Goal: Information Seeking & Learning: Learn about a topic

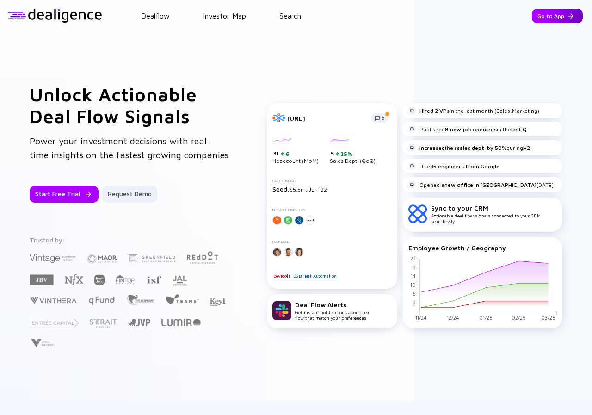
click at [546, 18] on div "Go to App" at bounding box center [557, 16] width 51 height 14
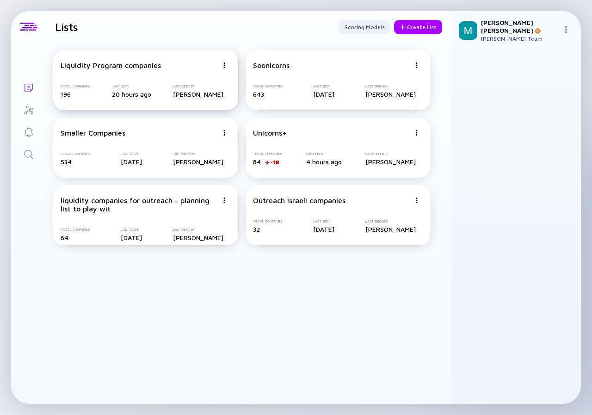
click at [103, 67] on div "Liquidity Program companies" at bounding box center [111, 65] width 100 height 8
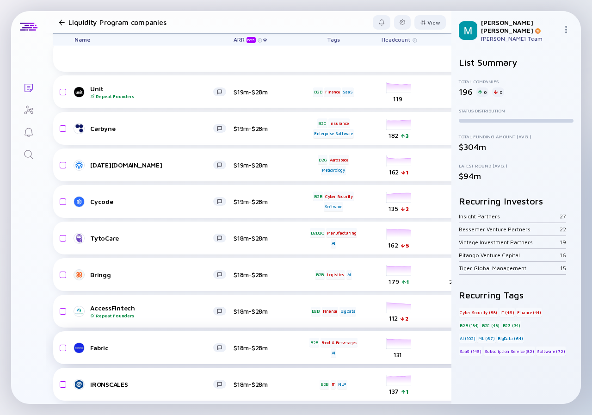
scroll to position [1811, 0]
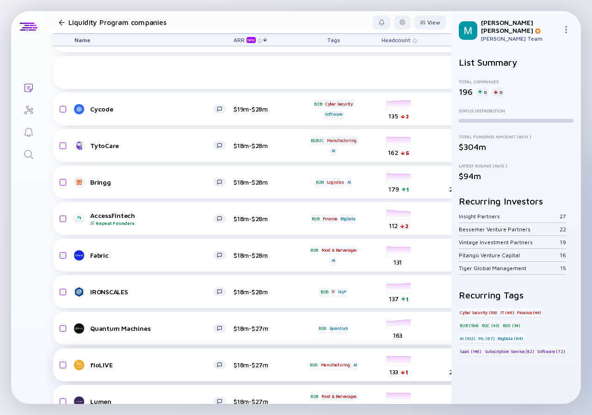
click at [178, 348] on div "floLIVE $18m-$27m B2G Manufacturing AI headcount-flolive 133 1 Headcount salesC…" at bounding box center [528, 364] width 951 height 33
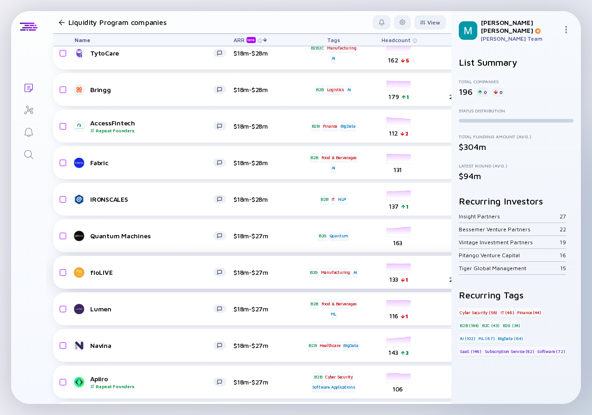
click at [211, 272] on div "floLIVE" at bounding box center [151, 272] width 123 height 8
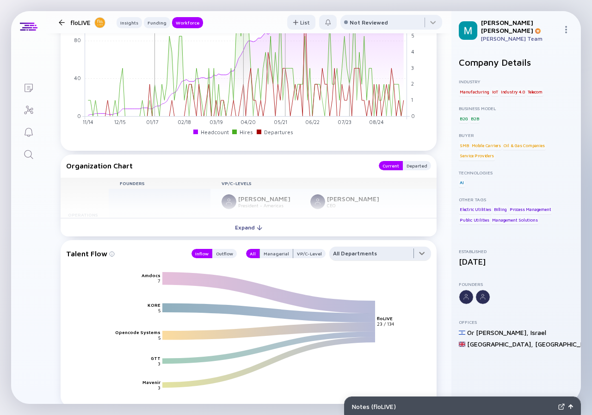
scroll to position [1109, 0]
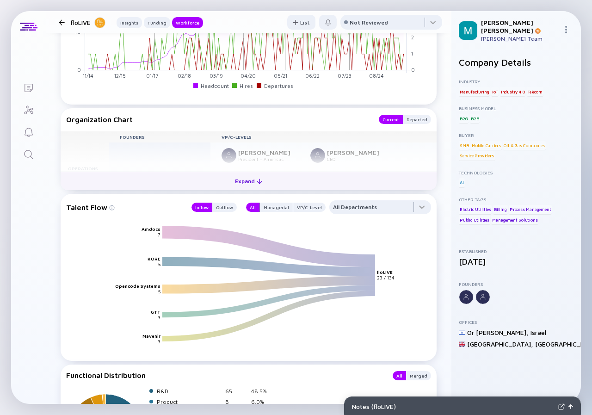
click at [248, 184] on div "Expand" at bounding box center [248, 181] width 38 height 14
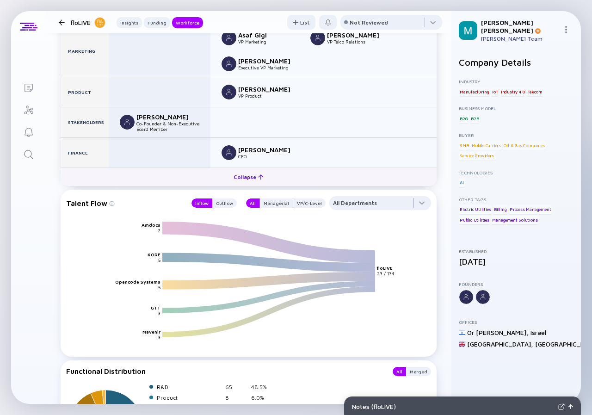
scroll to position [1315, 0]
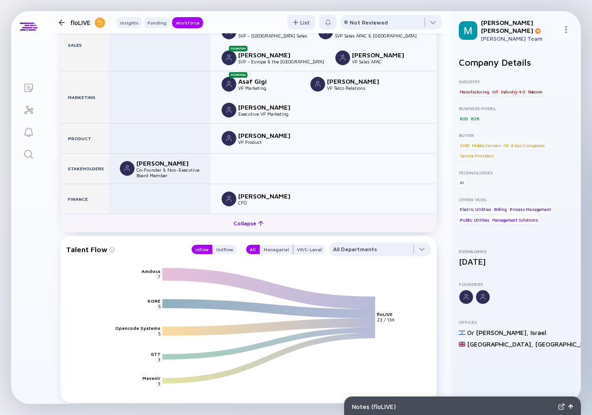
click at [243, 223] on div "Collapse" at bounding box center [248, 223] width 41 height 14
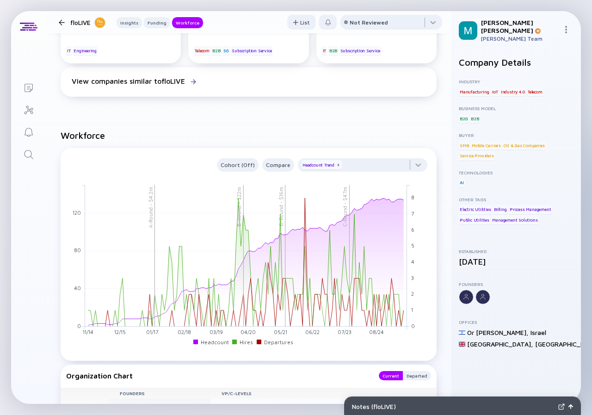
scroll to position [946, 0]
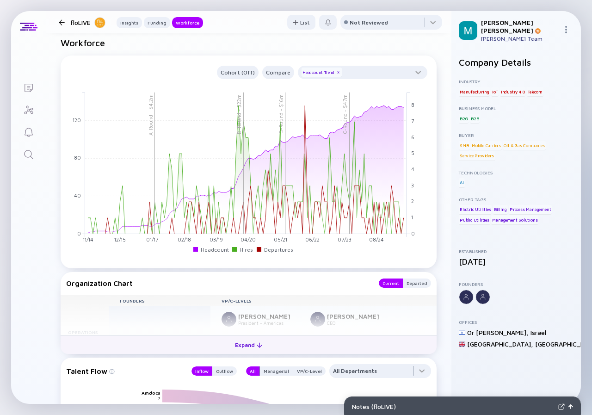
click at [247, 344] on div "Expand" at bounding box center [248, 344] width 38 height 14
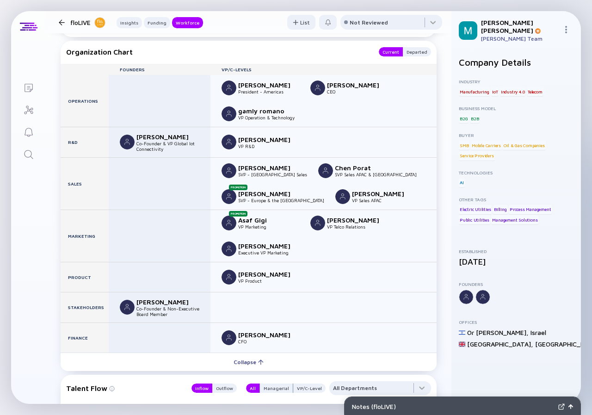
scroll to position [1223, 0]
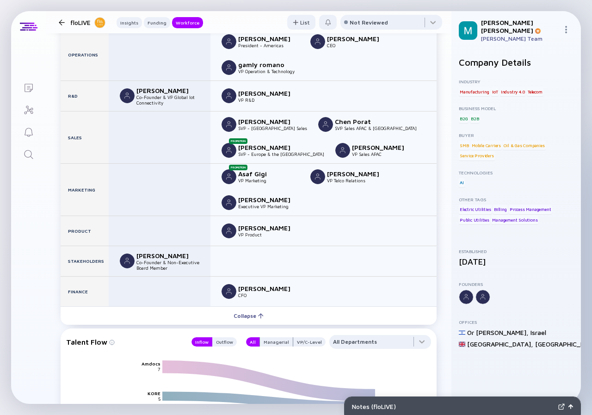
click at [57, 21] on div at bounding box center [61, 22] width 13 height 6
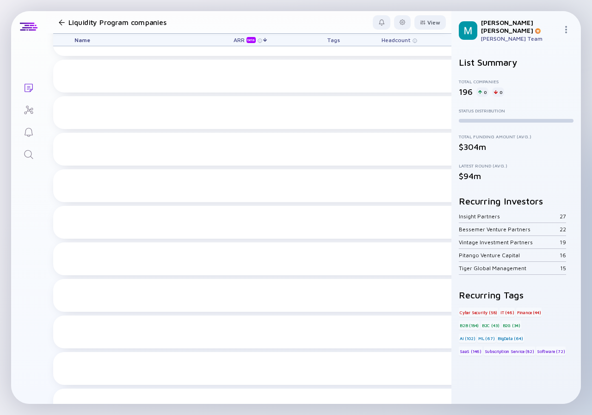
scroll to position [1903, 0]
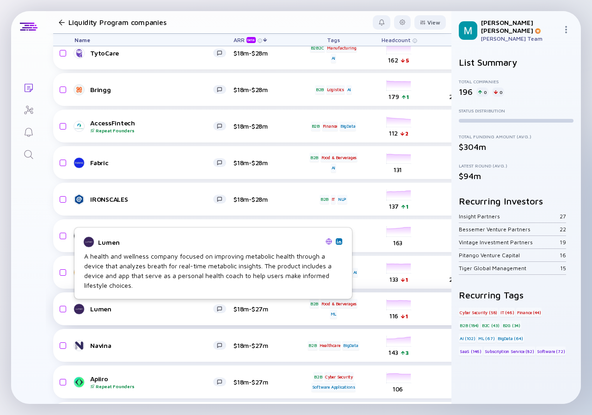
click at [130, 300] on div "Lumen $18m-$27m B2B Food & Berverages ML headcount-lumen 116 1 Headcount salesC…" at bounding box center [528, 308] width 951 height 33
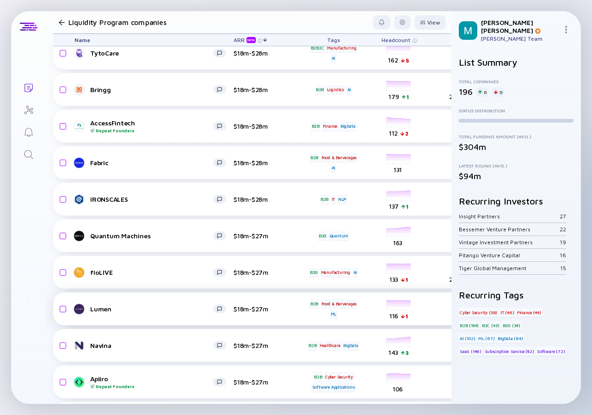
click at [129, 308] on div "Lumen" at bounding box center [151, 309] width 123 height 8
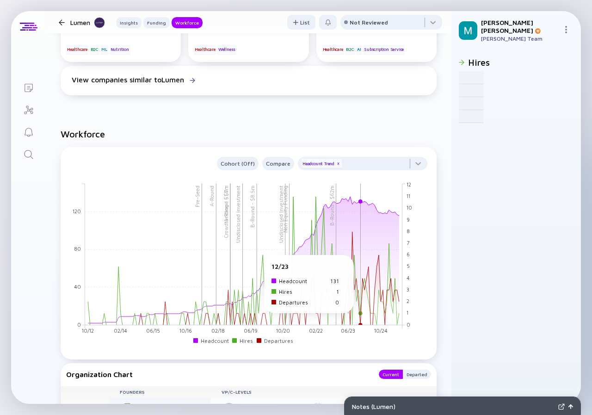
scroll to position [878, 0]
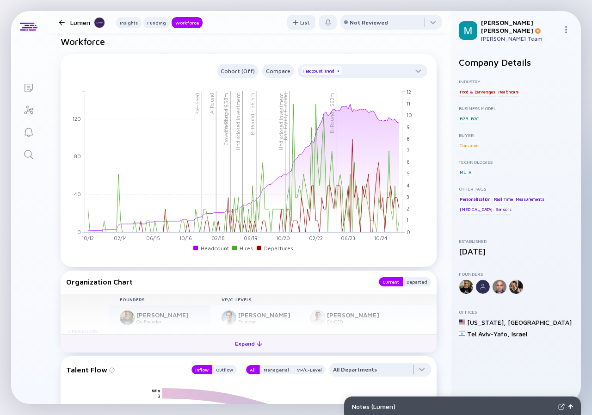
click at [239, 350] on div "Expand" at bounding box center [248, 343] width 38 height 14
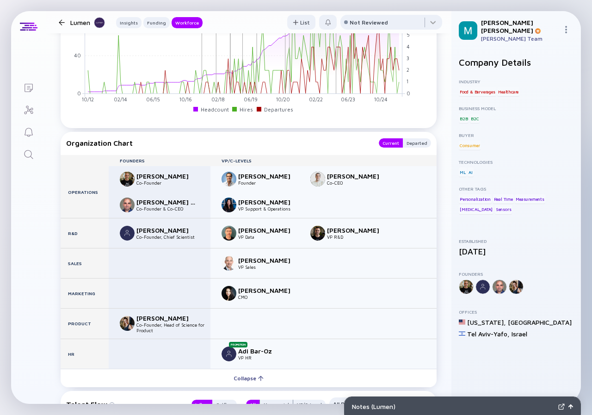
scroll to position [1155, 0]
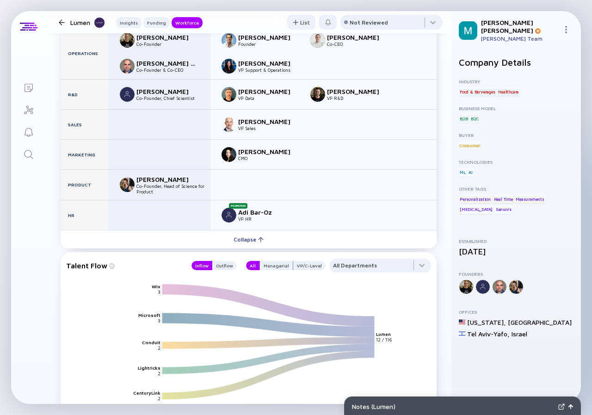
click at [60, 19] on div at bounding box center [62, 22] width 6 height 6
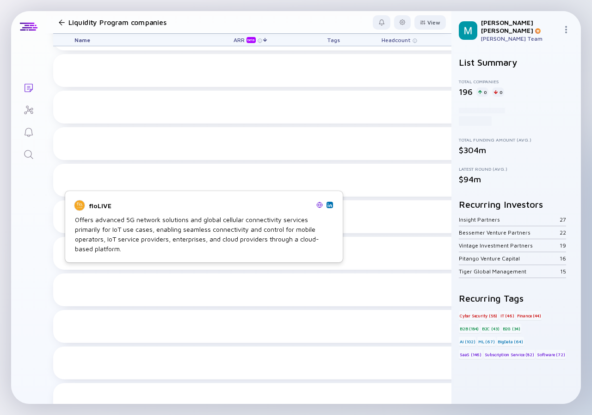
scroll to position [1903, 0]
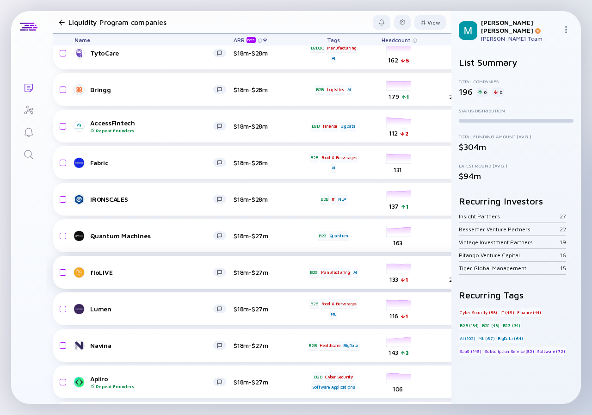
click at [133, 274] on div "floLIVE" at bounding box center [151, 272] width 123 height 8
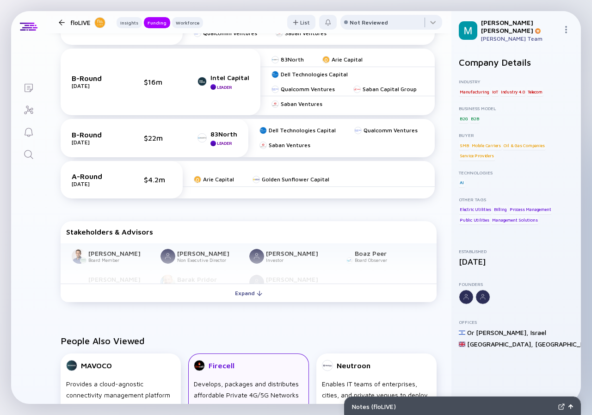
scroll to position [555, 0]
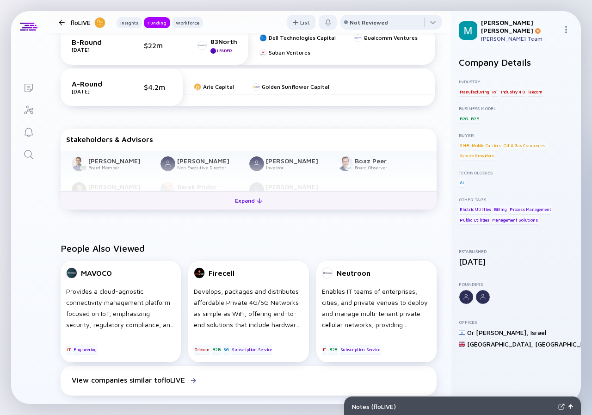
click at [240, 199] on div "Expand" at bounding box center [248, 200] width 38 height 14
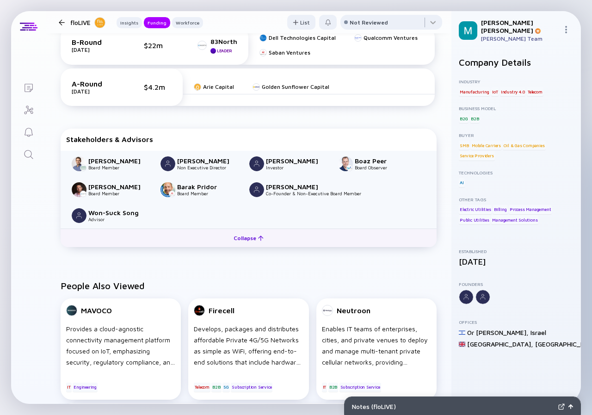
click at [247, 238] on div "Collapse" at bounding box center [248, 238] width 41 height 14
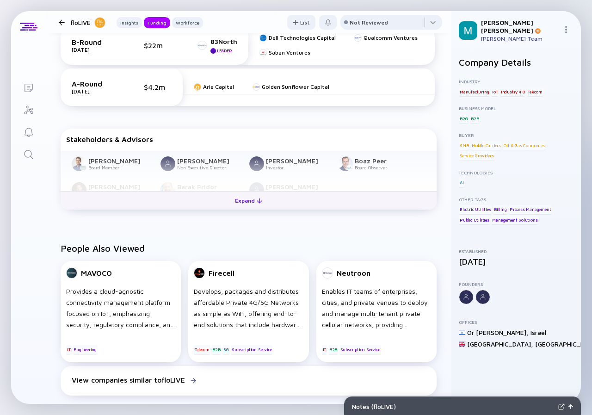
click at [242, 206] on div "Expand" at bounding box center [248, 200] width 38 height 14
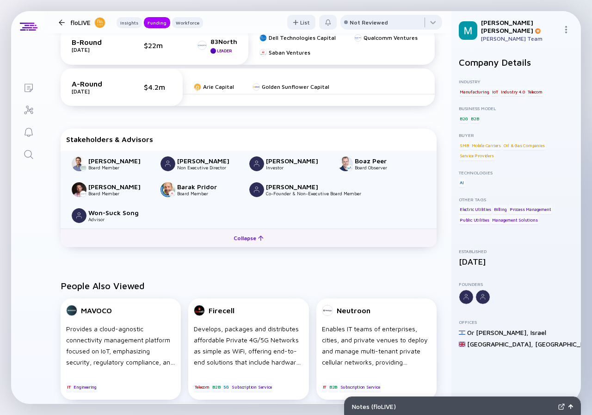
click at [242, 206] on div "[PERSON_NAME] Board Member [PERSON_NAME] Non Executive Director [PERSON_NAME] I…" at bounding box center [249, 190] width 376 height 78
click at [239, 233] on div "Collapse" at bounding box center [248, 238] width 41 height 14
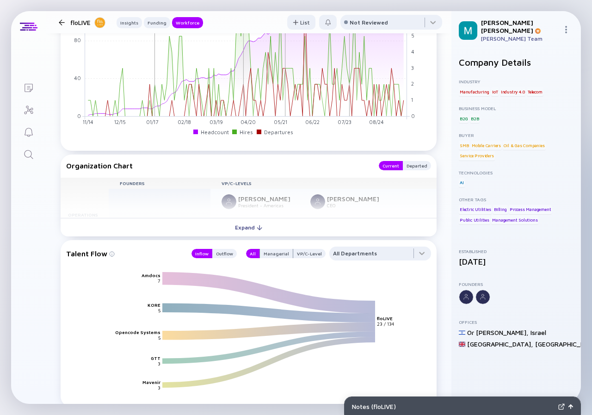
scroll to position [1155, 0]
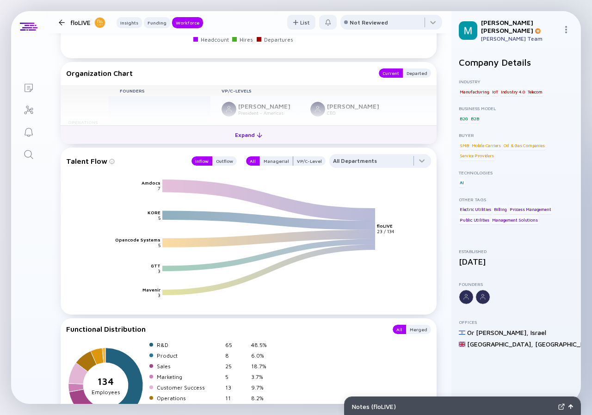
click at [244, 134] on div "Expand" at bounding box center [248, 135] width 38 height 14
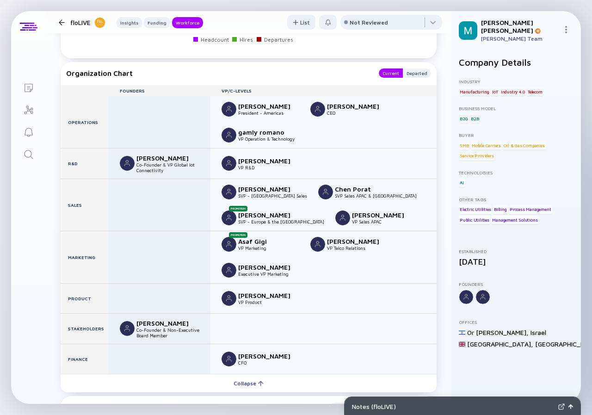
click at [62, 18] on div "floLIVE Insights Funding Workforce" at bounding box center [129, 22] width 148 height 12
click at [60, 22] on div at bounding box center [62, 22] width 6 height 6
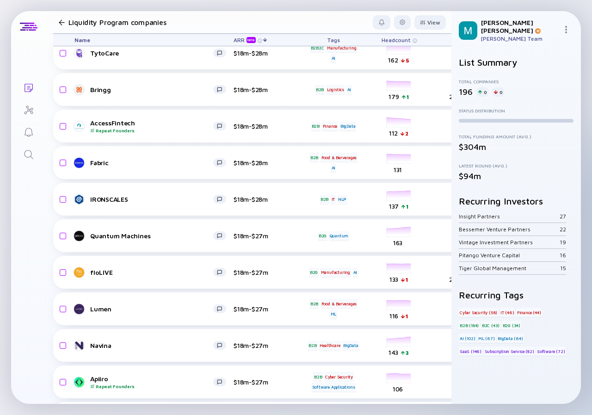
scroll to position [1996, 0]
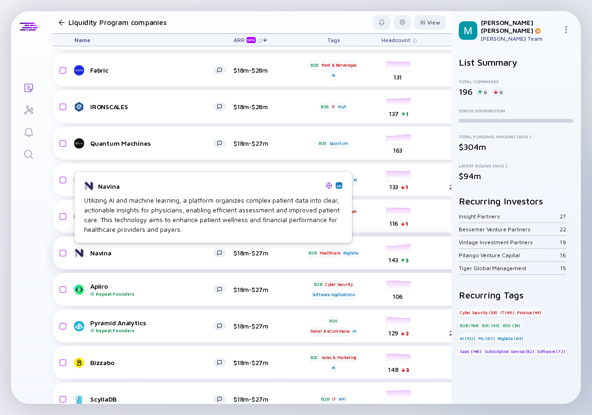
drag, startPoint x: 121, startPoint y: 251, endPoint x: 113, endPoint y: 261, distance: 12.5
click at [121, 251] on div "Navina" at bounding box center [151, 253] width 123 height 8
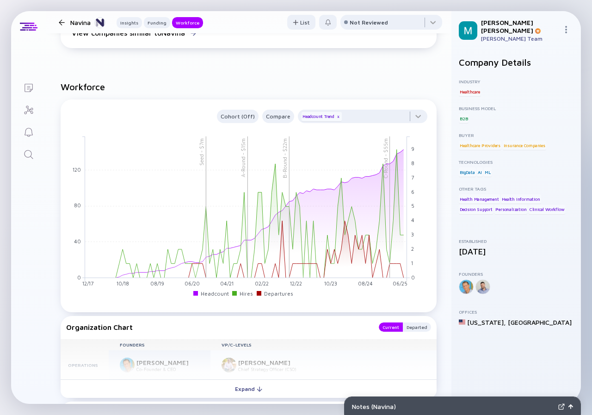
scroll to position [924, 0]
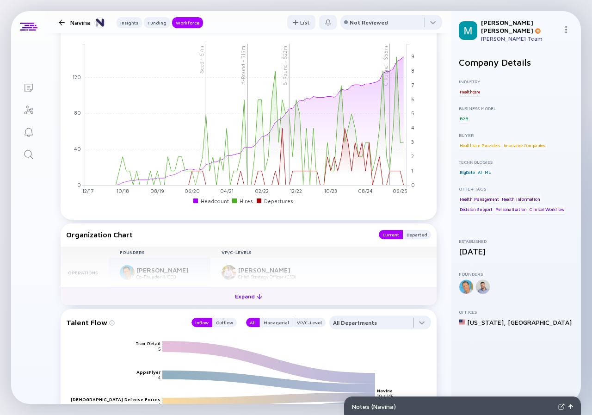
click at [250, 292] on div "Expand" at bounding box center [248, 296] width 38 height 14
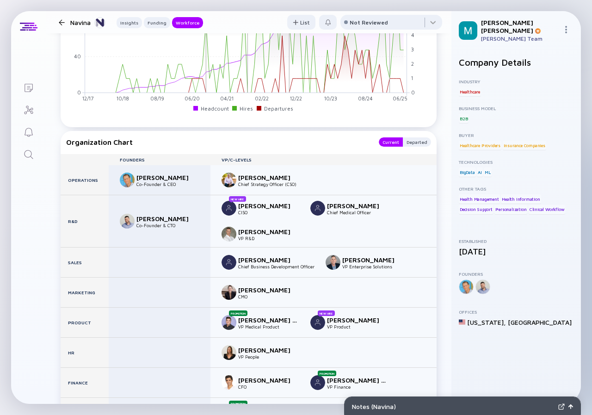
scroll to position [1063, 0]
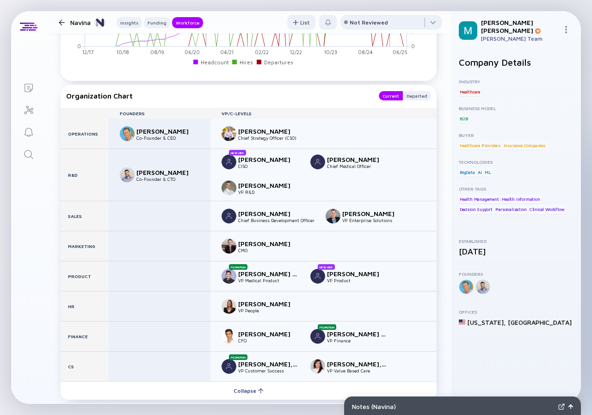
click at [61, 19] on div at bounding box center [62, 22] width 6 height 6
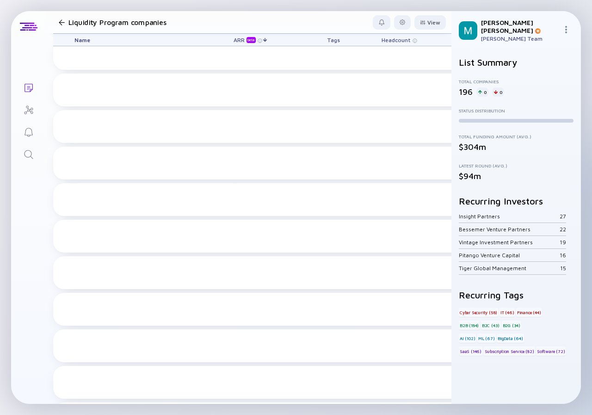
scroll to position [1996, 0]
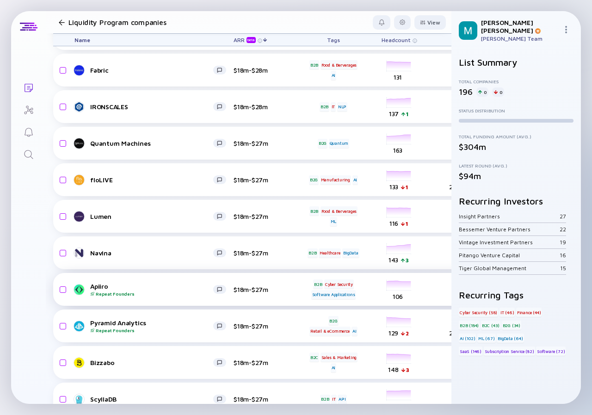
click at [180, 289] on div "Apiiro Repeat Founders" at bounding box center [151, 289] width 123 height 14
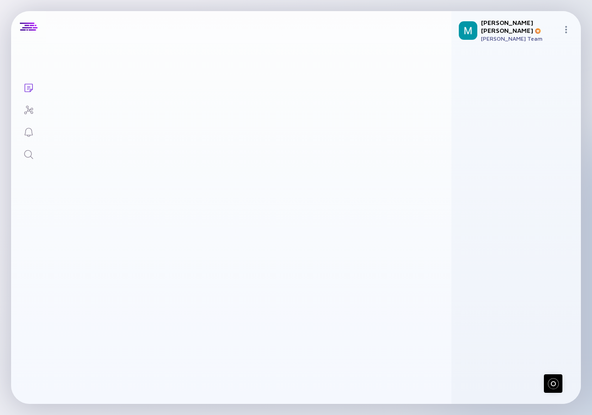
click at [182, 285] on div "Apiiro Repeat Founders" at bounding box center [142, 289] width 123 height 14
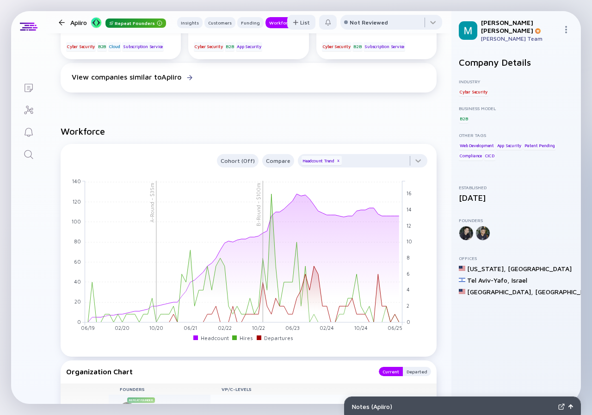
scroll to position [1063, 0]
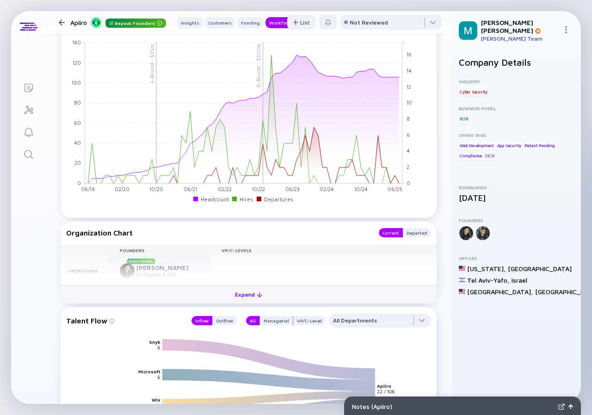
click at [257, 292] on div at bounding box center [260, 295] width 6 height 6
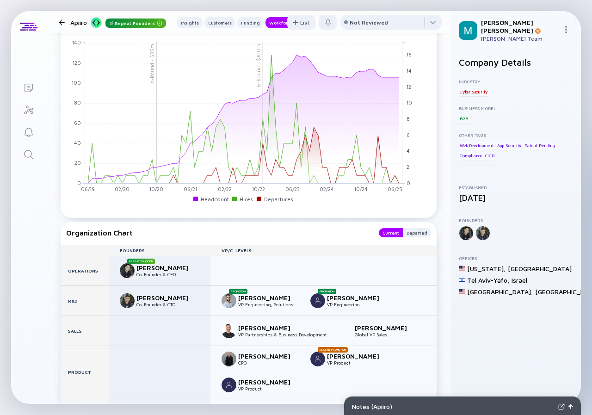
scroll to position [1155, 0]
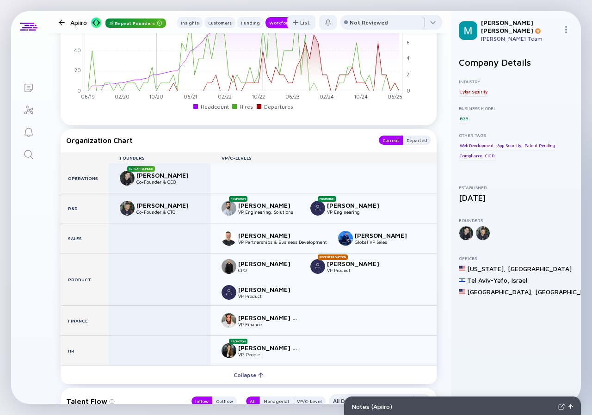
click at [62, 21] on div at bounding box center [62, 22] width 6 height 6
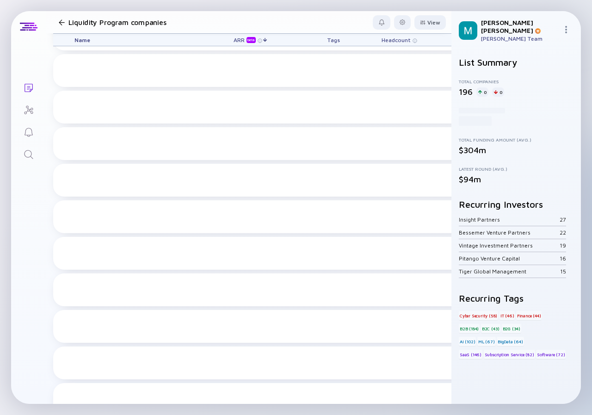
scroll to position [1996, 0]
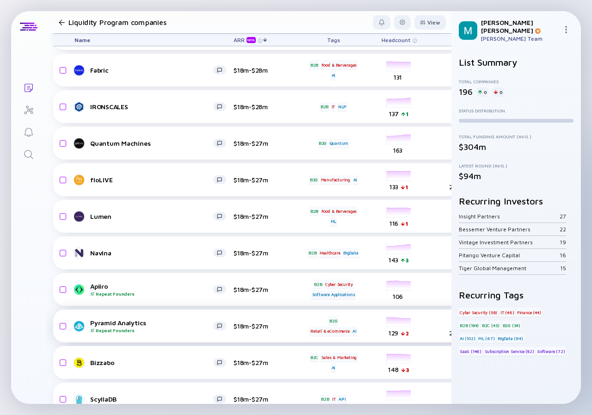
click at [145, 319] on div "Pyramid Analytics Repeat Founders" at bounding box center [151, 325] width 123 height 14
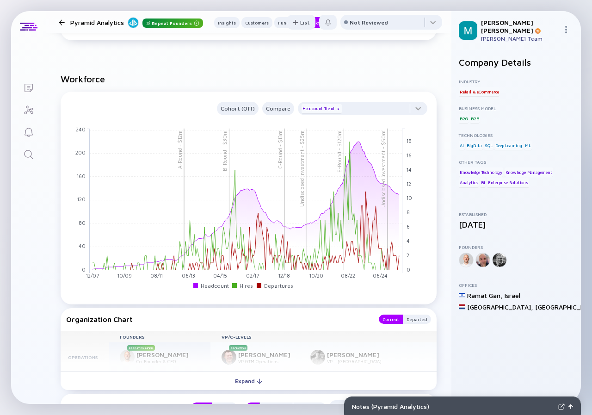
scroll to position [1063, 0]
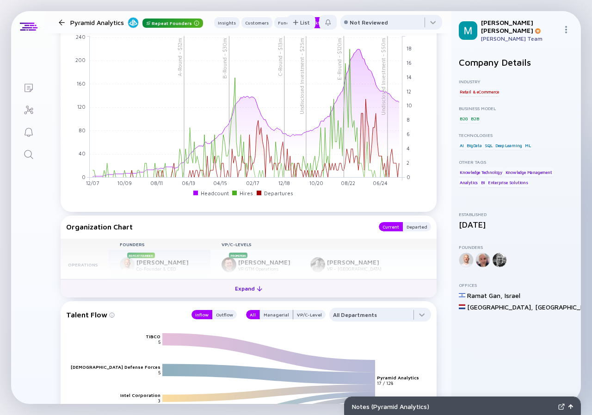
click at [251, 289] on div "Expand" at bounding box center [248, 288] width 38 height 14
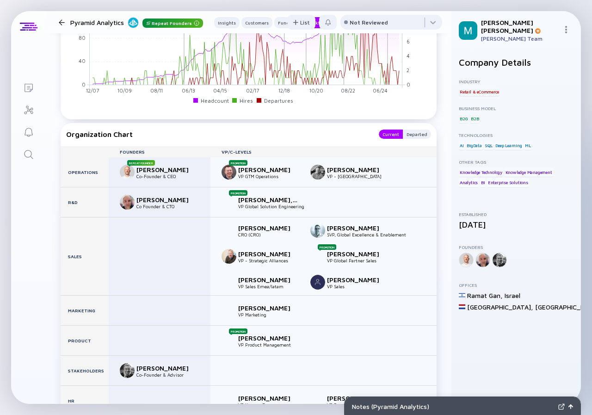
scroll to position [1248, 0]
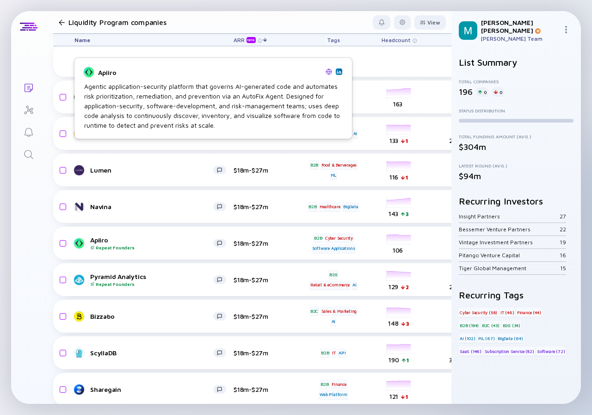
scroll to position [2134, 0]
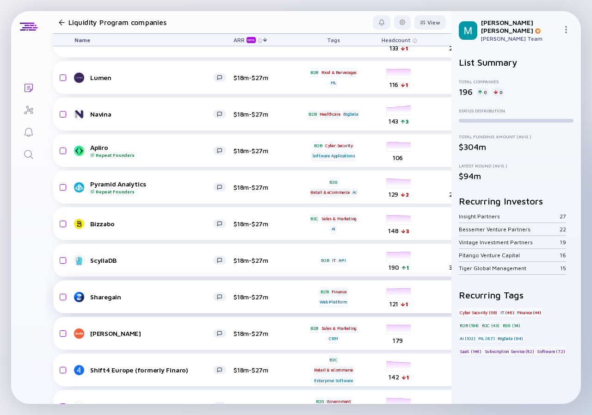
click at [160, 288] on div "Sharegain $18m-$27m B2B Finance Web Platform headcount-sharegain 121 1 Headcoun…" at bounding box center [528, 296] width 951 height 33
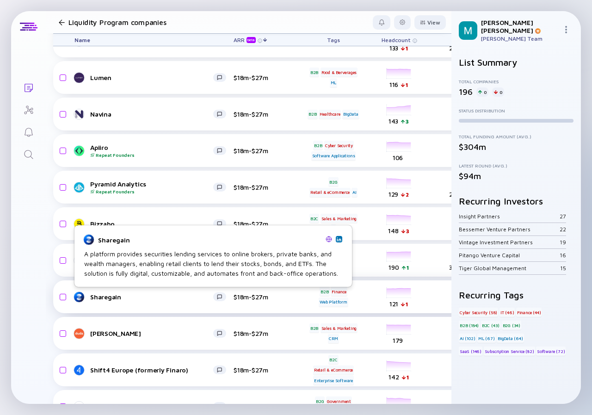
click at [151, 296] on div "Sharegain" at bounding box center [151, 297] width 123 height 8
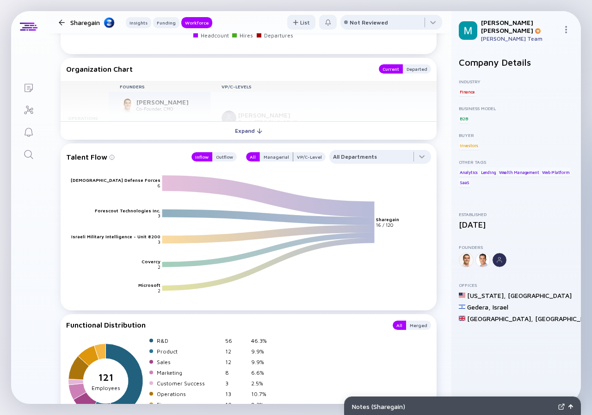
scroll to position [952, 0]
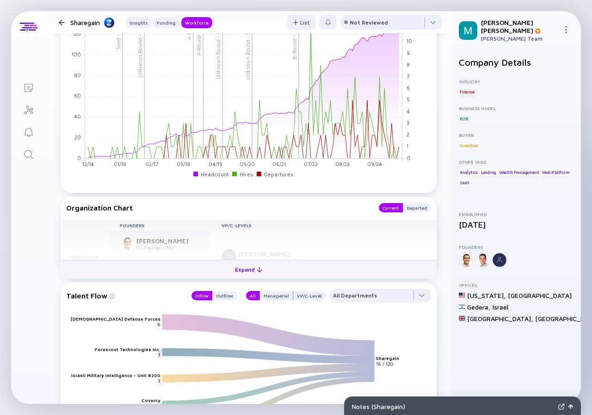
click at [244, 266] on div "Expand" at bounding box center [248, 269] width 38 height 14
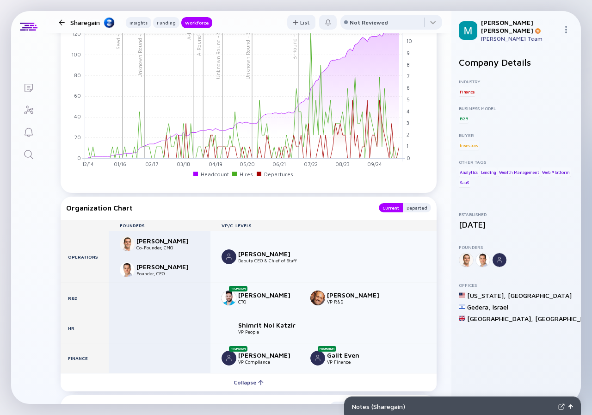
scroll to position [1045, 0]
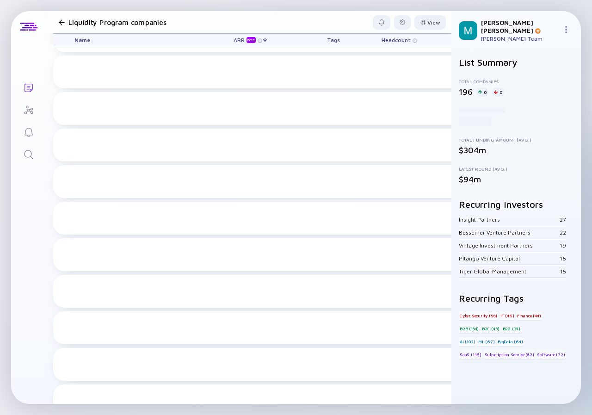
scroll to position [2134, 0]
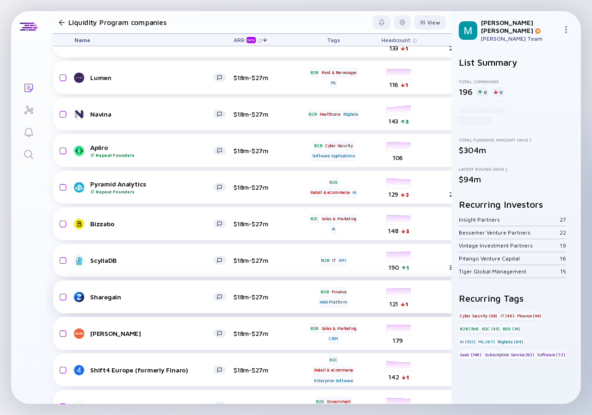
click at [208, 300] on link "Sharegain" at bounding box center [153, 296] width 159 height 11
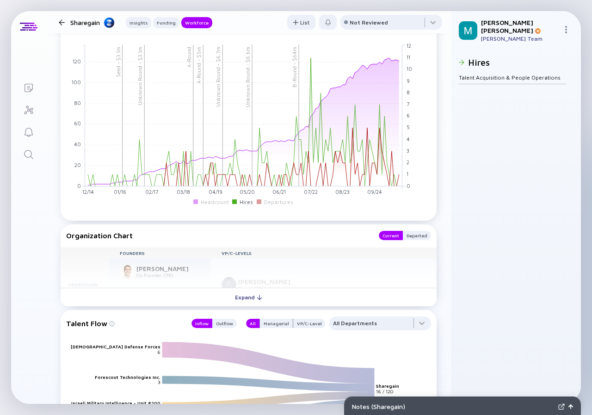
scroll to position [1017, 0]
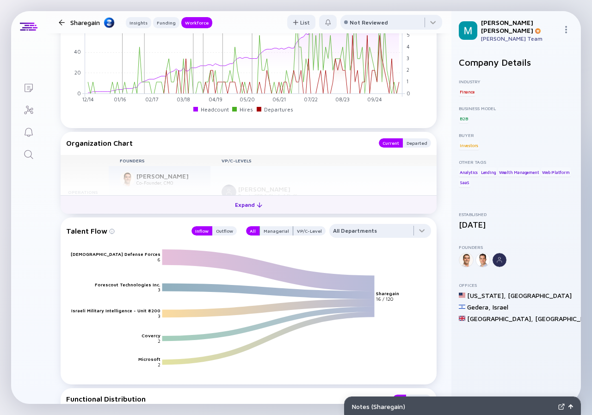
click at [240, 202] on div "Expand" at bounding box center [248, 204] width 38 height 14
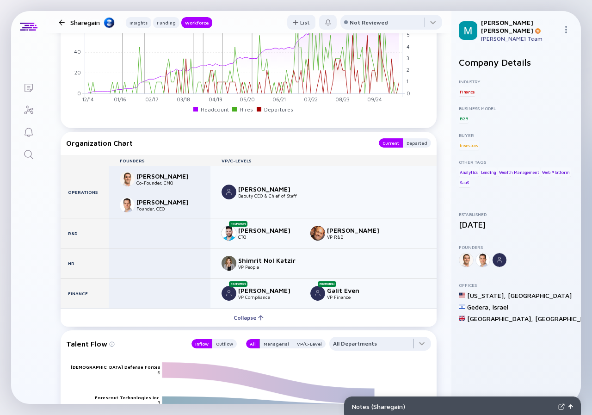
click at [60, 22] on div at bounding box center [62, 22] width 6 height 6
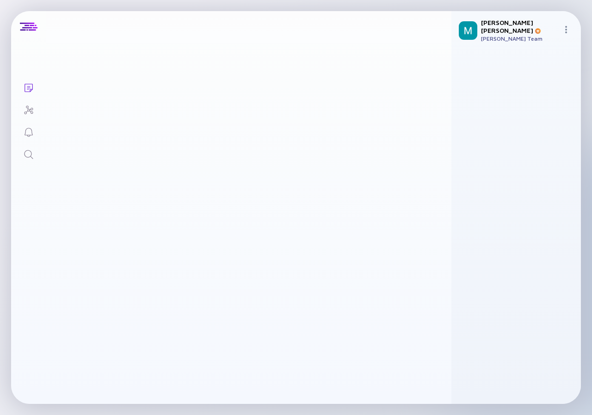
scroll to position [2134, 0]
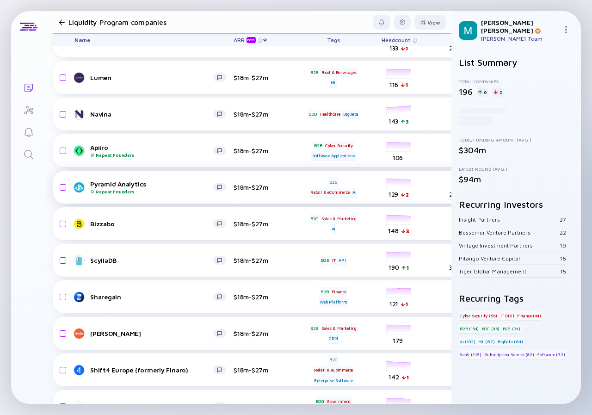
click at [157, 194] on div "Pyramid Analytics Repeat Founders $18m-$27m B2G Retail & eCommerce AI headcount…" at bounding box center [528, 187] width 951 height 33
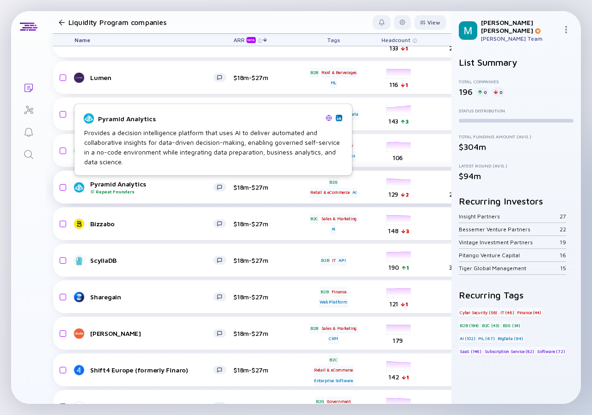
click at [184, 189] on div "Repeat Founders" at bounding box center [151, 192] width 123 height 6
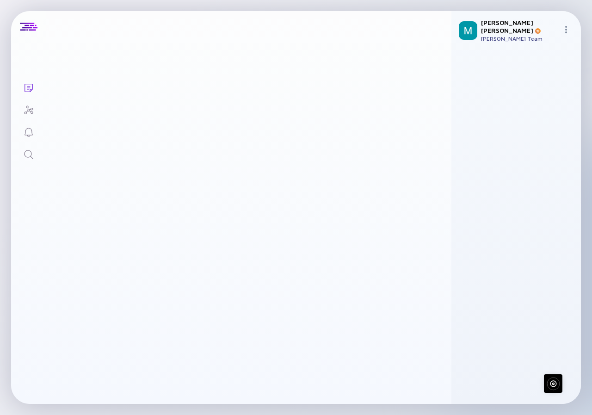
click at [183, 189] on div "Repeat Founders" at bounding box center [142, 192] width 123 height 6
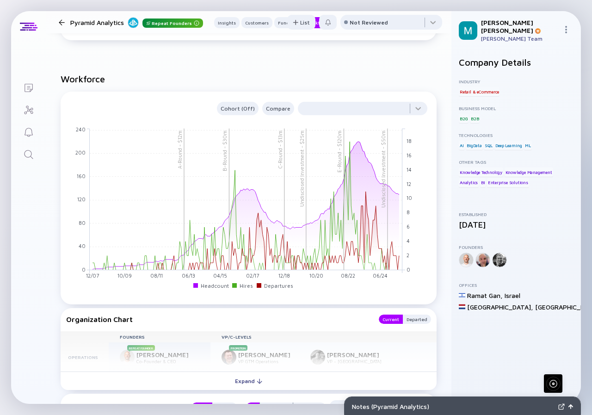
scroll to position [1109, 0]
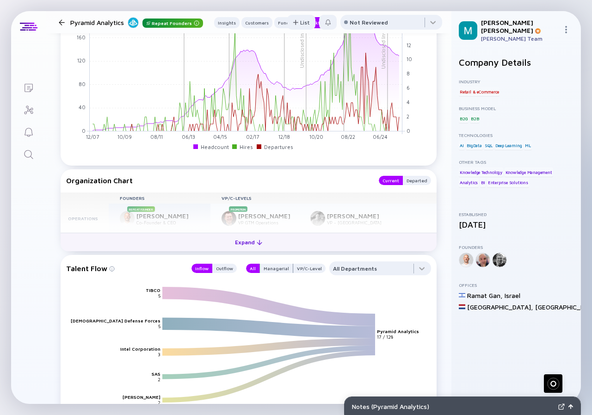
click at [242, 243] on div "Expand" at bounding box center [248, 242] width 38 height 14
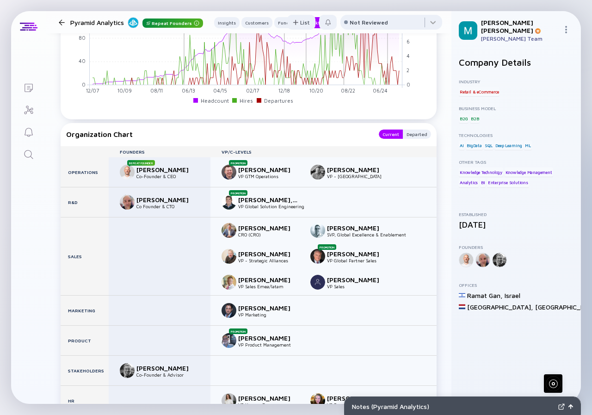
scroll to position [1202, 0]
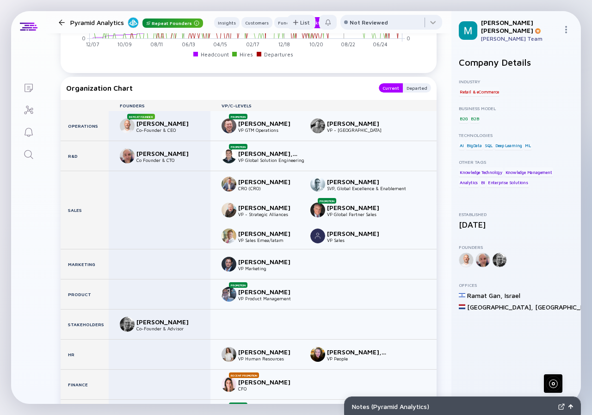
click at [63, 22] on div at bounding box center [62, 22] width 6 height 6
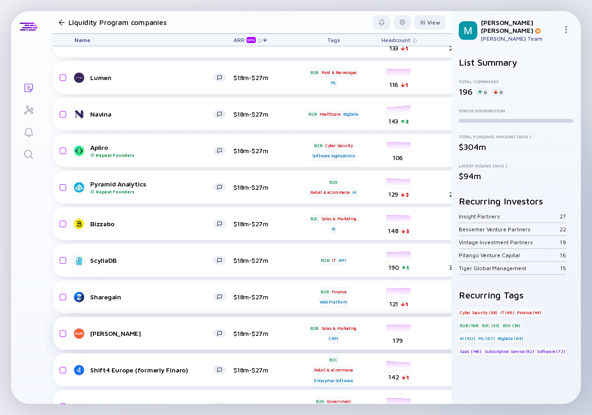
scroll to position [2181, 0]
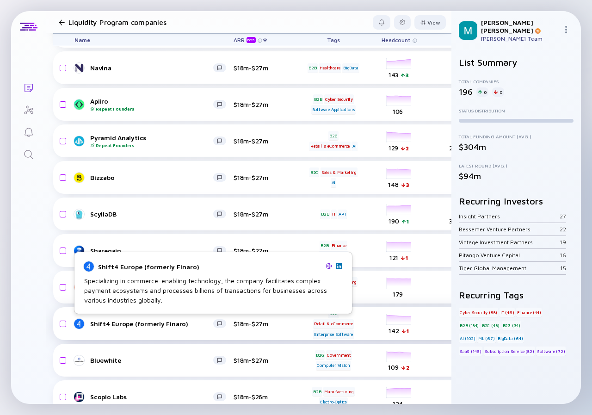
click at [147, 319] on link "Shift4 Europe (formerly Finaro)" at bounding box center [153, 323] width 159 height 11
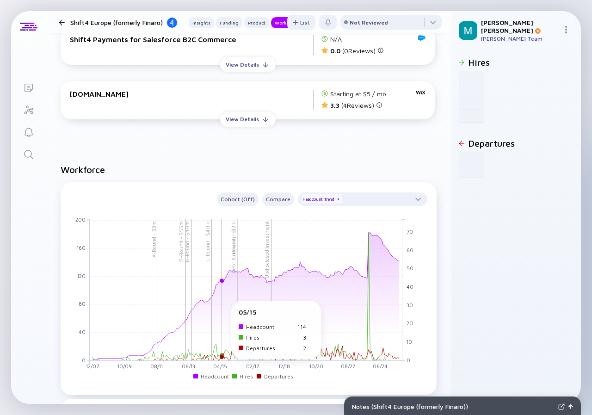
scroll to position [924, 0]
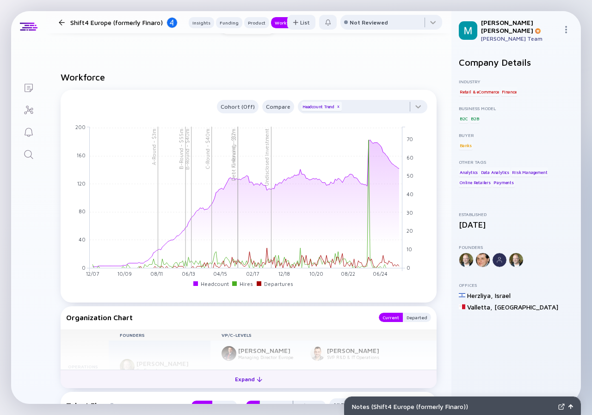
click at [243, 379] on div "Expand" at bounding box center [248, 379] width 38 height 14
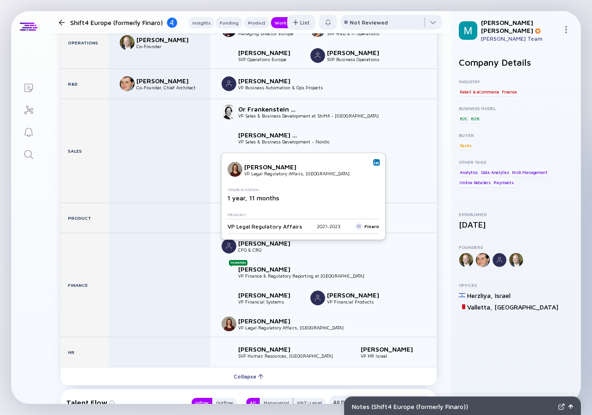
scroll to position [1294, 0]
